Goal: Task Accomplishment & Management: Manage account settings

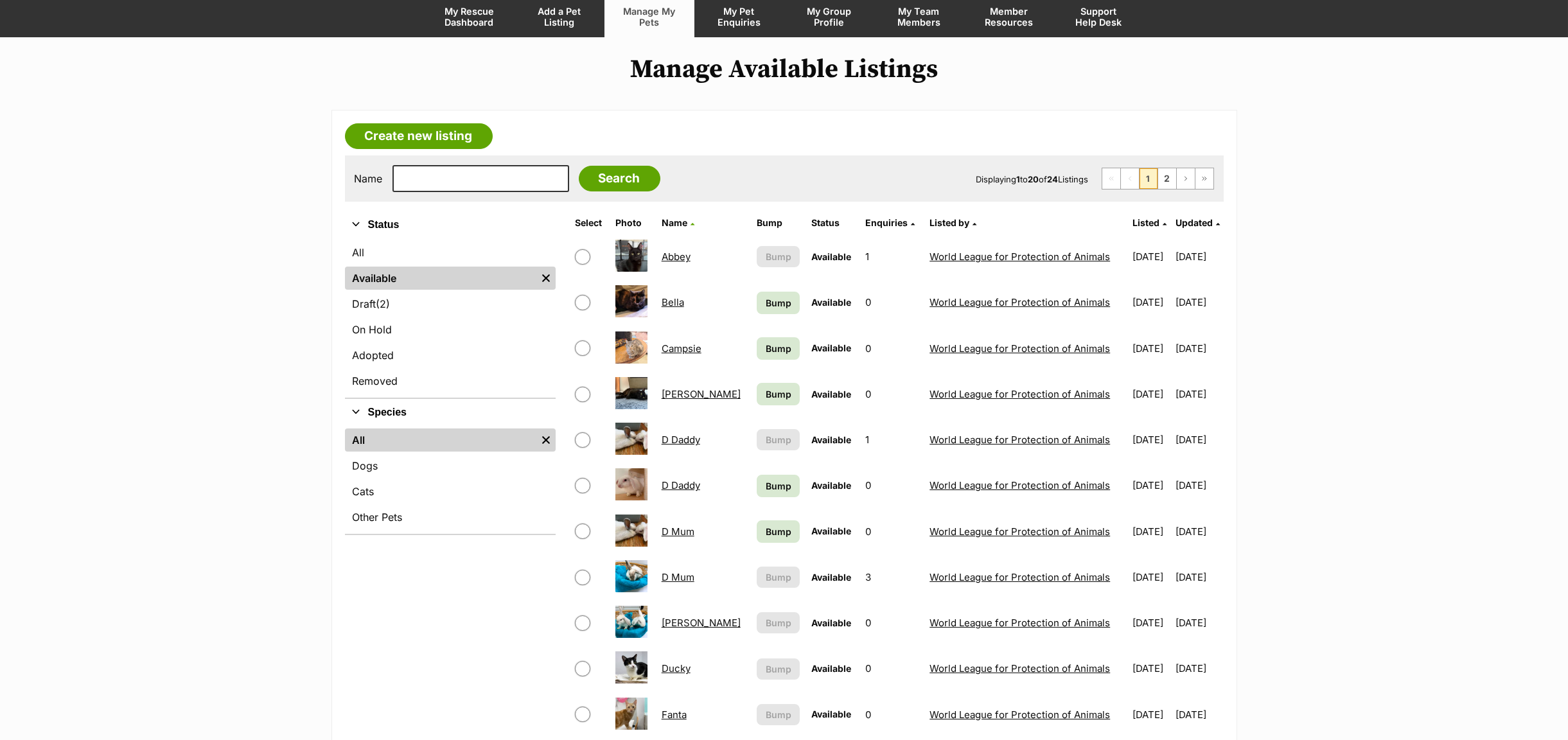
scroll to position [96, 0]
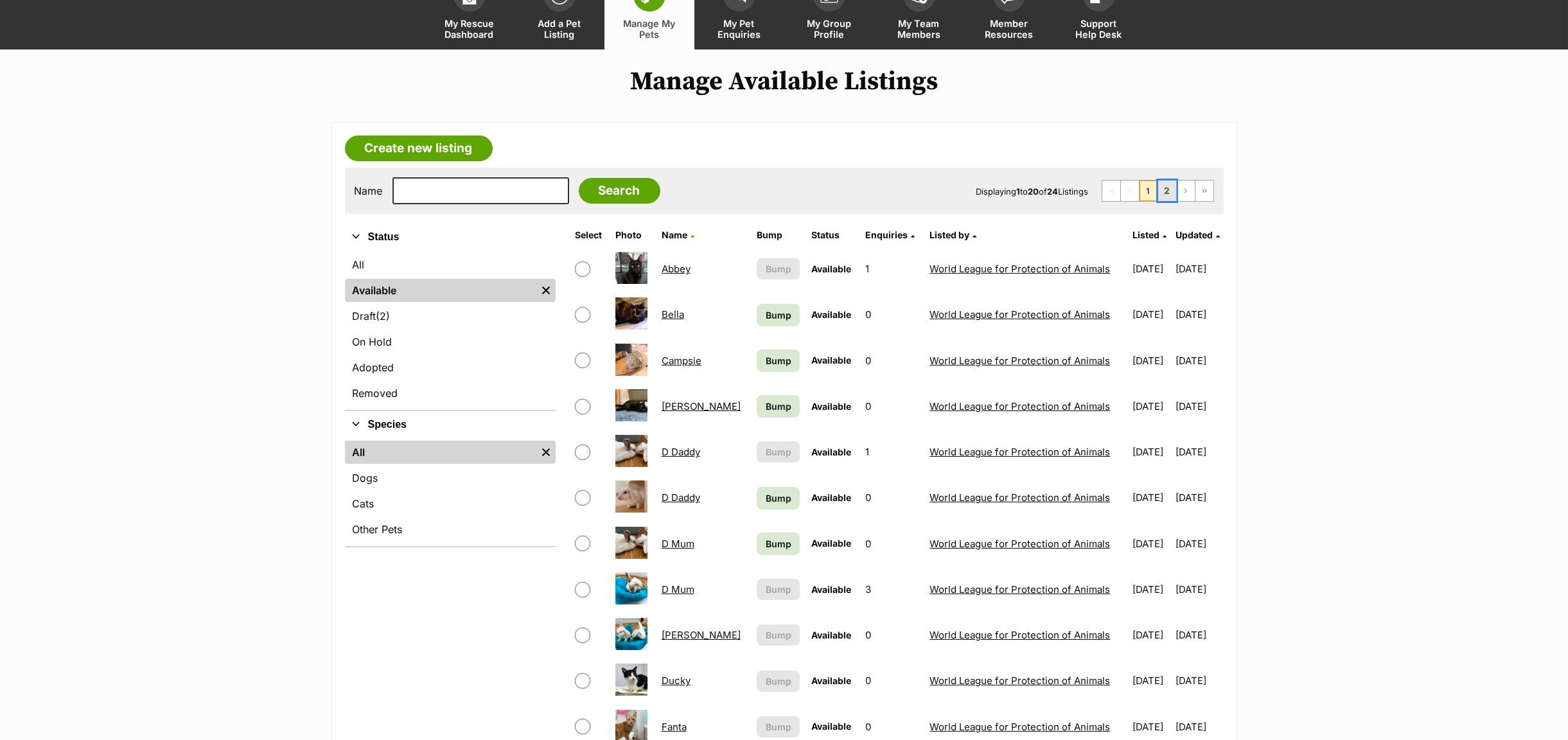
click at [1161, 192] on link "2" at bounding box center [1167, 190] width 18 height 20
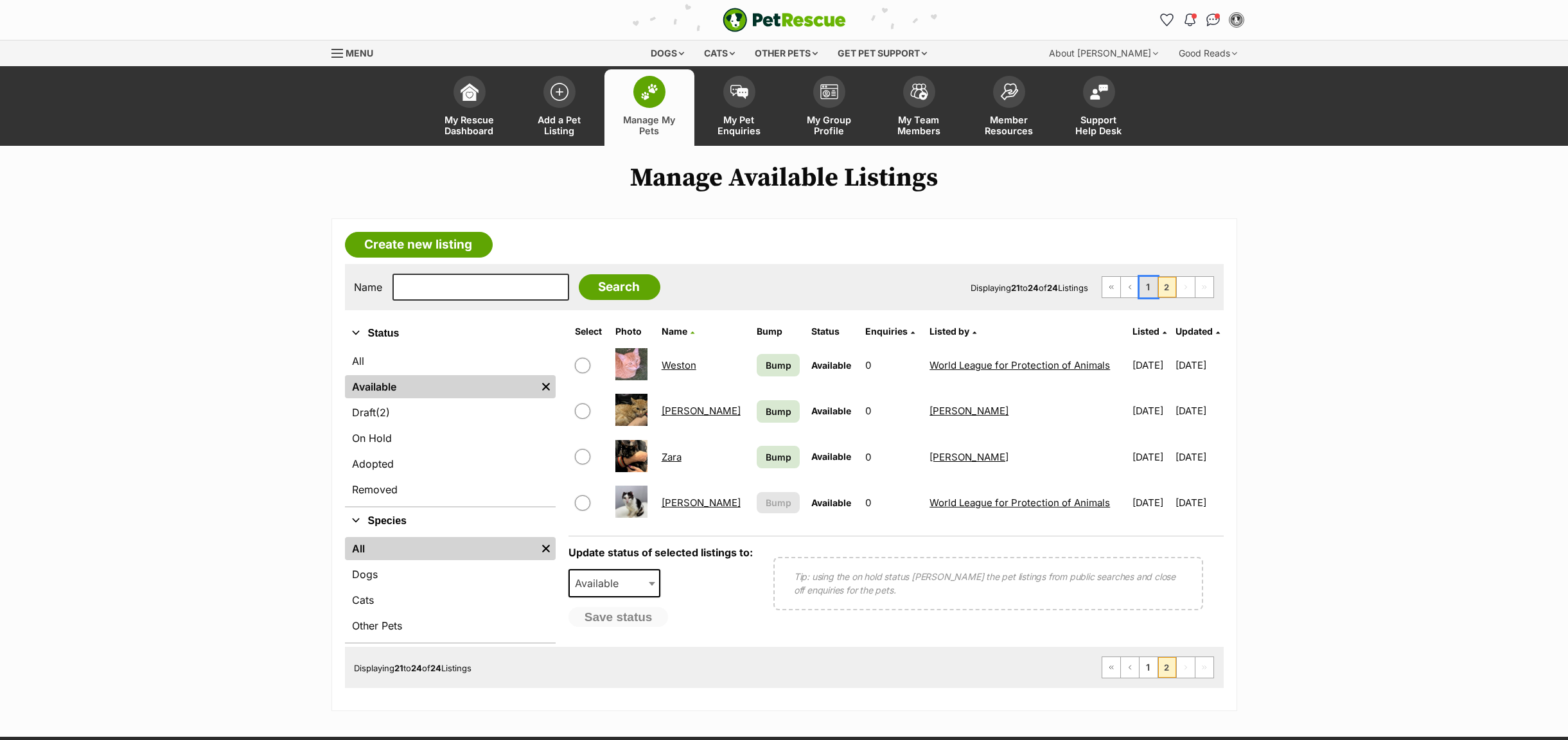
click at [1148, 293] on link "1" at bounding box center [1148, 287] width 18 height 20
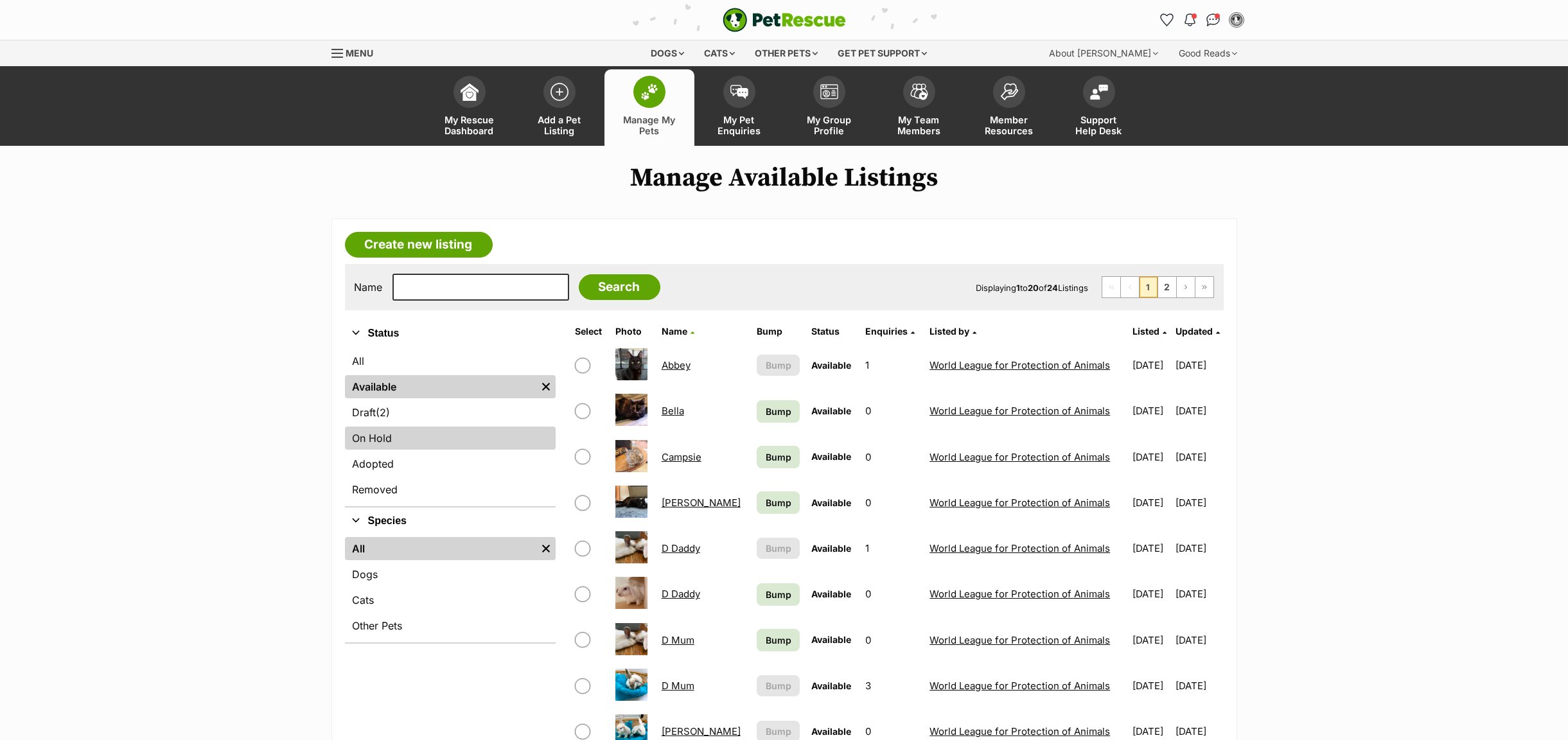
click at [372, 444] on link "On Hold" at bounding box center [450, 438] width 211 height 23
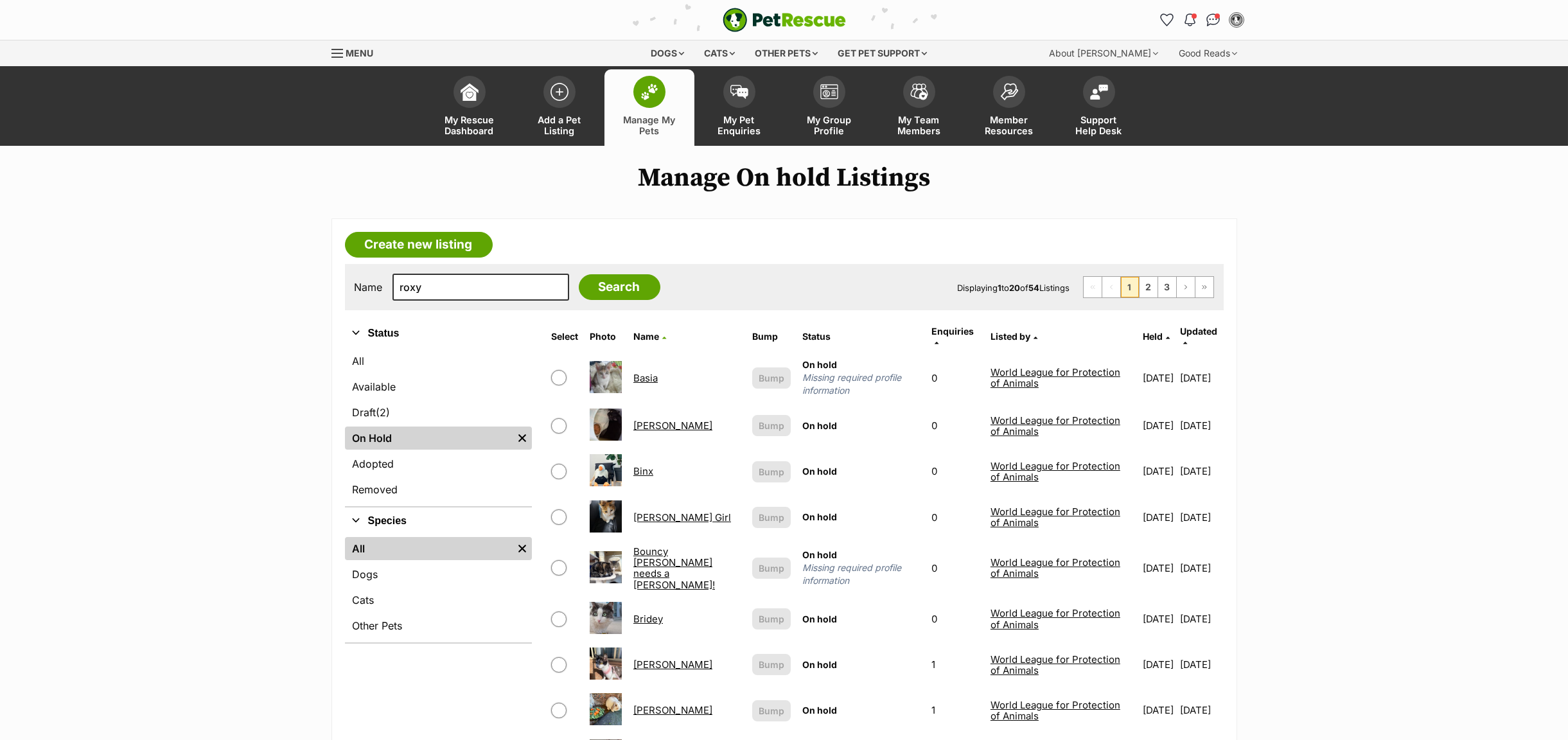
type input "roxy"
click at [578, 274] on input "Search" at bounding box center [619, 286] width 82 height 26
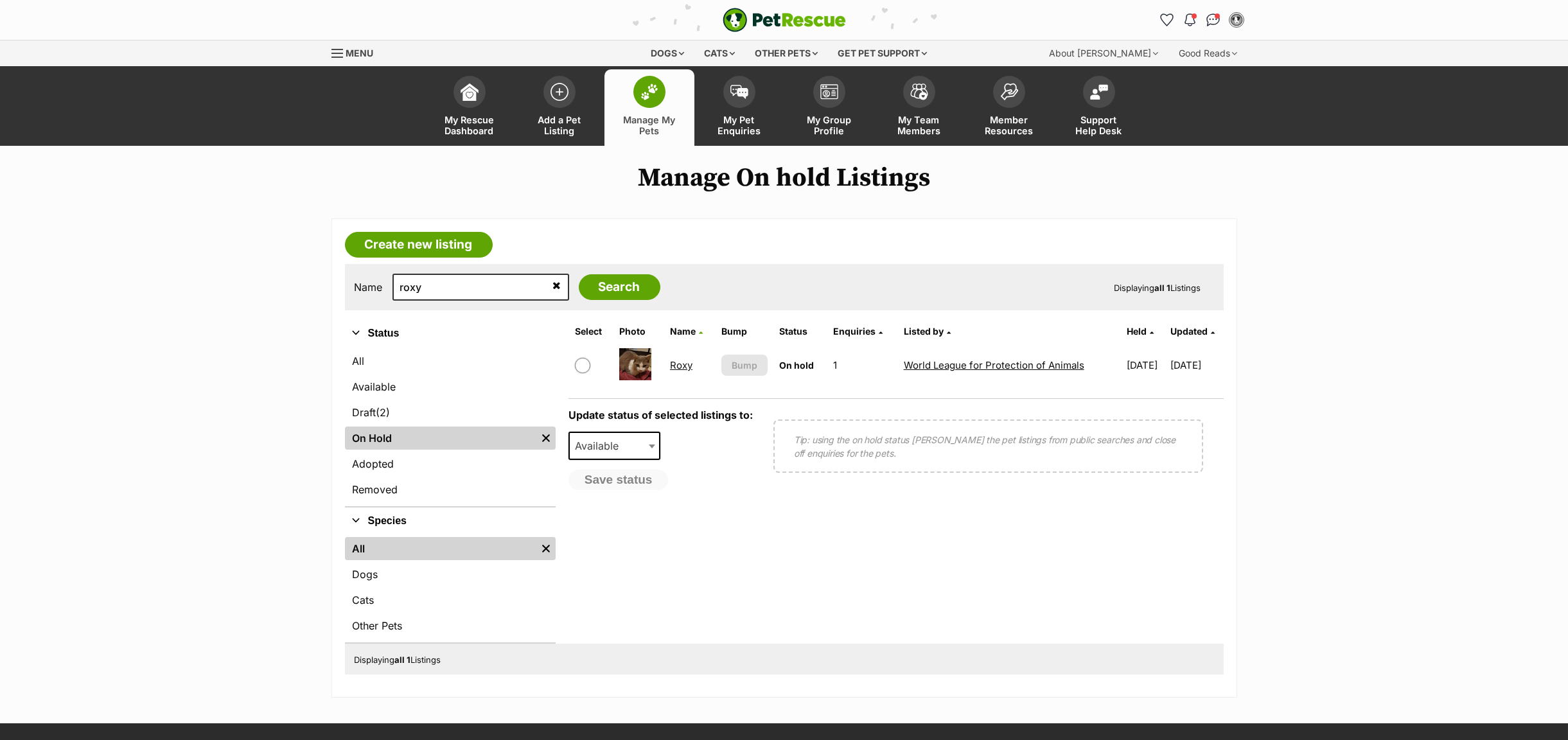
click at [937, 368] on link "World League for Protection of Animals" at bounding box center [994, 365] width 180 height 12
click at [672, 368] on link "Roxy" at bounding box center [681, 365] width 23 height 12
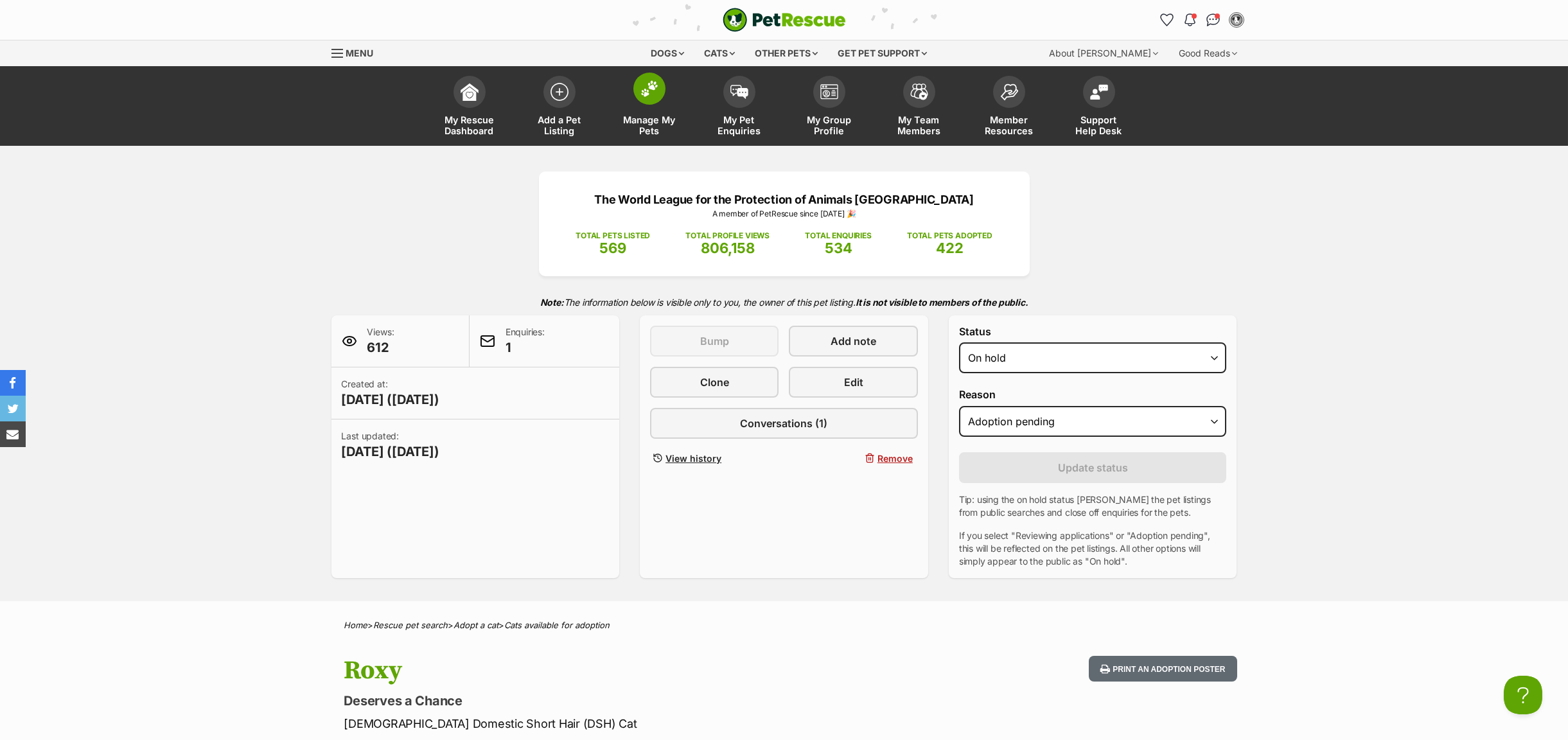
click at [658, 120] on span "Manage My Pets" at bounding box center [649, 125] width 58 height 22
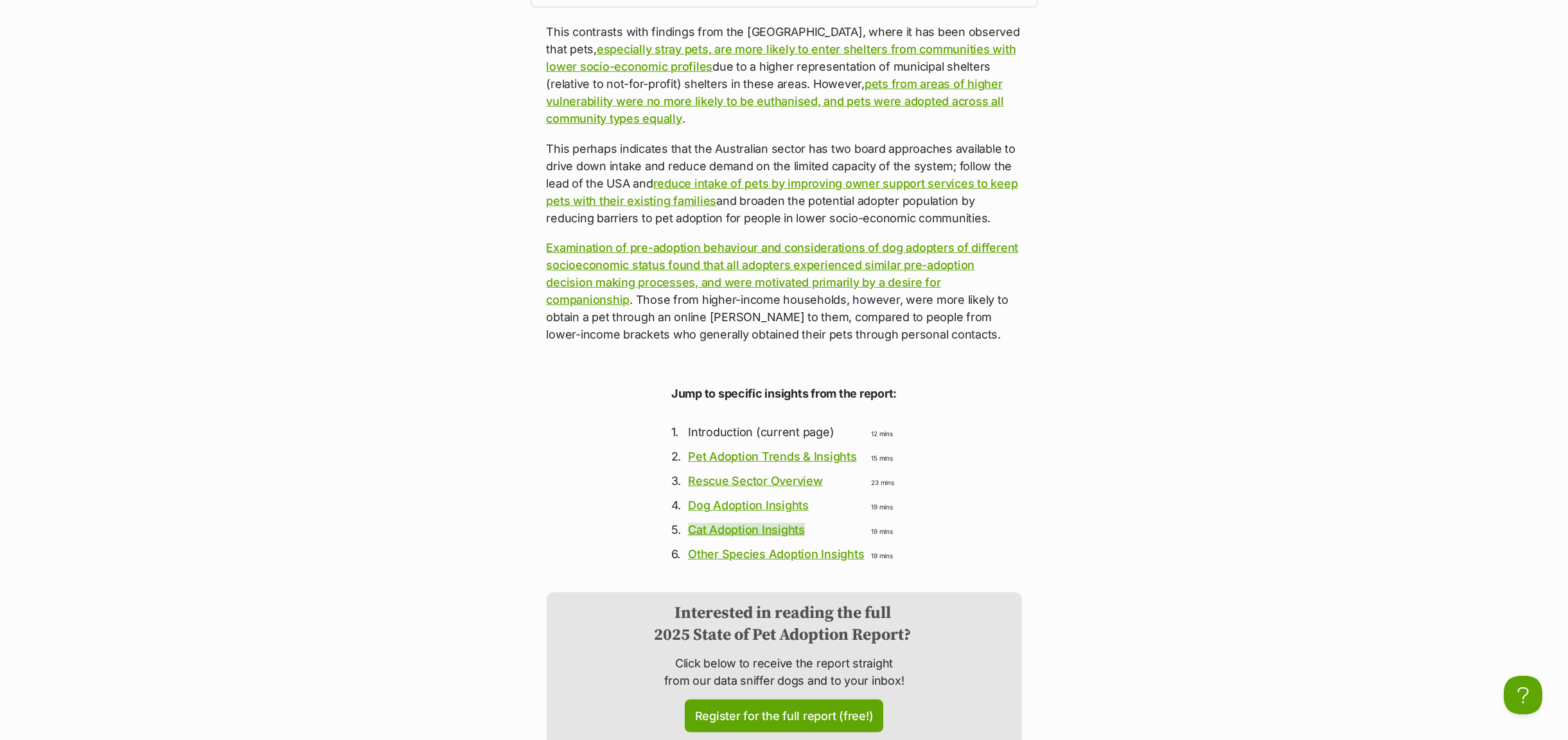
click at [757, 523] on link "Cat Adoption Insights" at bounding box center [746, 529] width 117 height 13
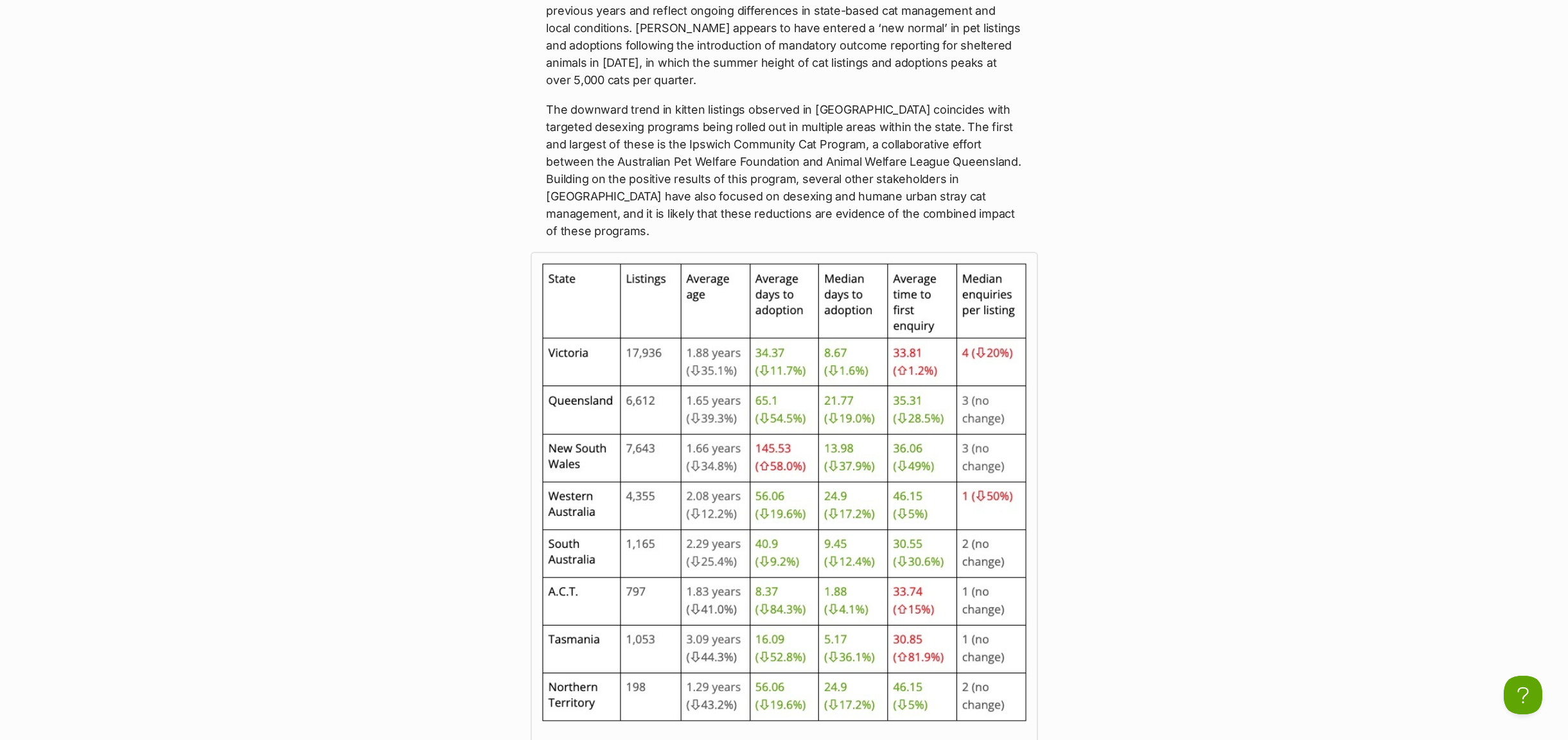
scroll to position [3662, 0]
